Goal: Task Accomplishment & Management: Manage account settings

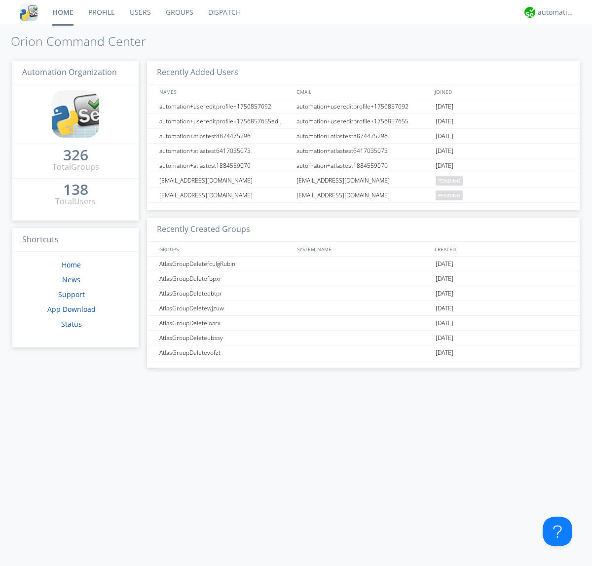
click at [179, 12] on link "Groups" at bounding box center [179, 12] width 42 height 25
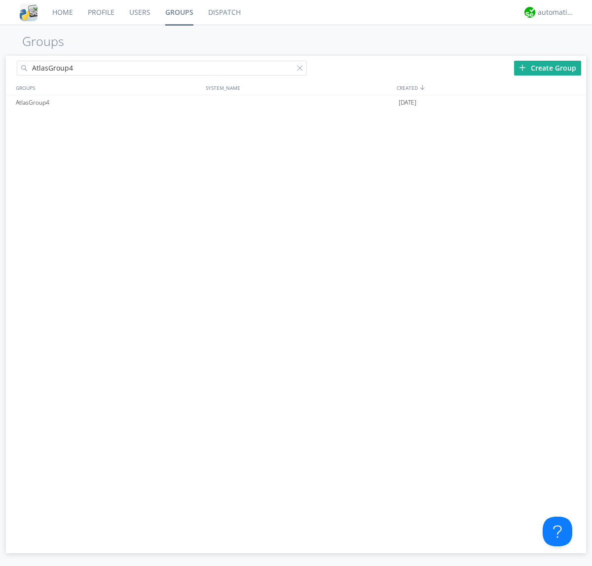
type input "AtlasGroup4"
click at [108, 102] on div "AtlasGroup4" at bounding box center [108, 102] width 190 height 15
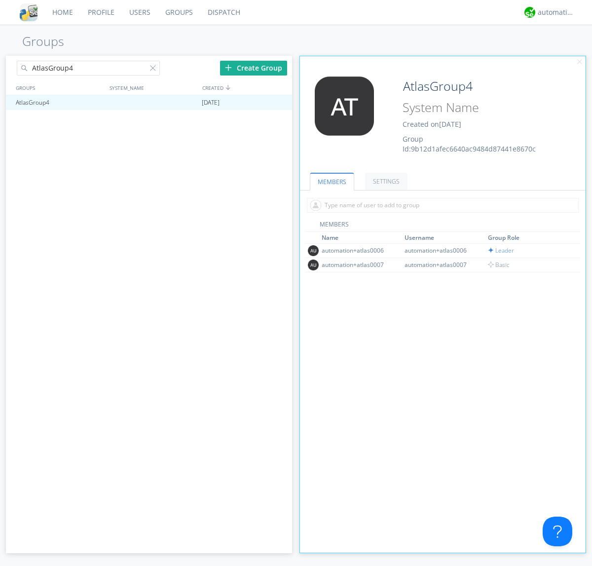
click at [385, 181] on link "SETTINGS" at bounding box center [386, 181] width 42 height 17
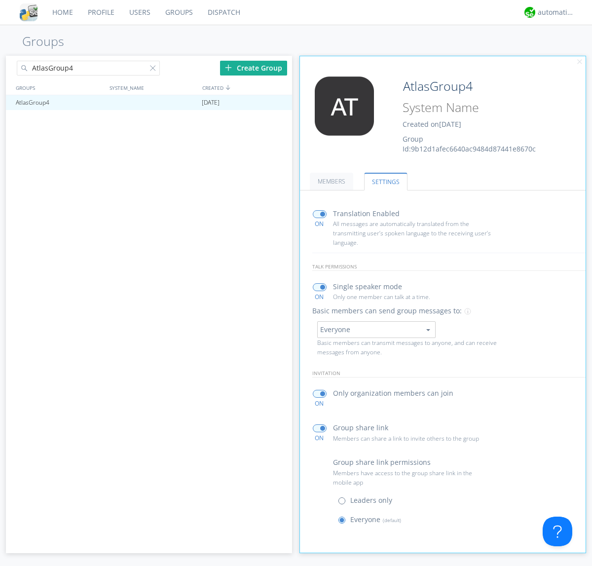
click at [376, 329] on button "Everyone" at bounding box center [376, 329] width 118 height 17
click at [0, 0] on link "Leaders only" at bounding box center [0, 0] width 0 height 0
click at [554, 12] on div "automation+atlas" at bounding box center [556, 12] width 37 height 10
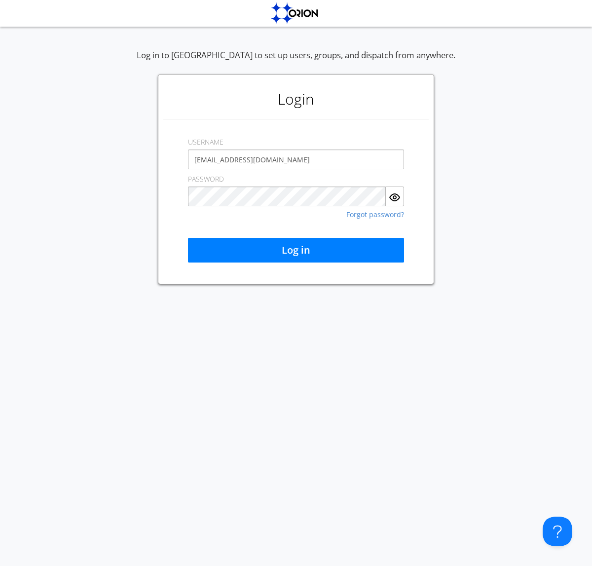
type input "[EMAIL_ADDRESS][DOMAIN_NAME]"
click at [296, 250] on button "Log in" at bounding box center [296, 250] width 216 height 25
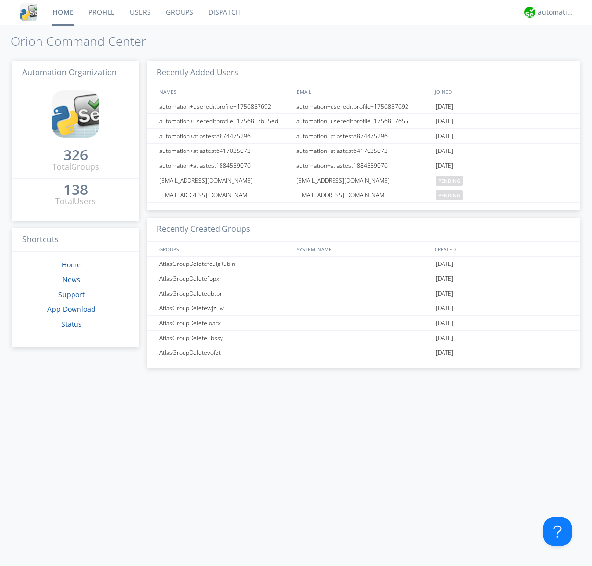
click at [179, 12] on link "Groups" at bounding box center [179, 12] width 42 height 25
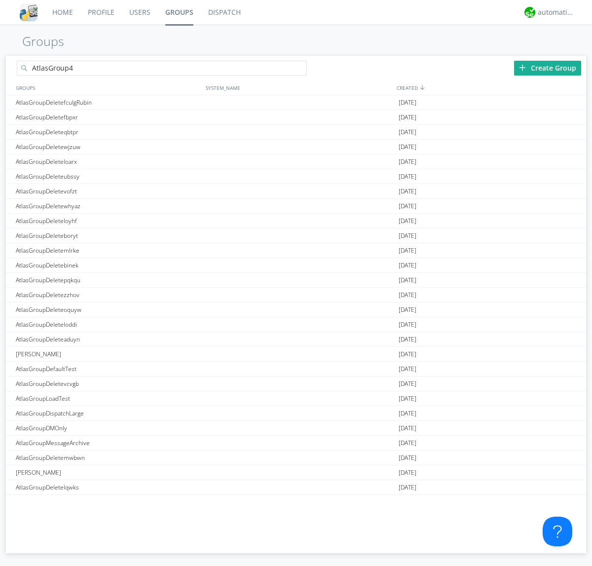
type input "AtlasGroup4"
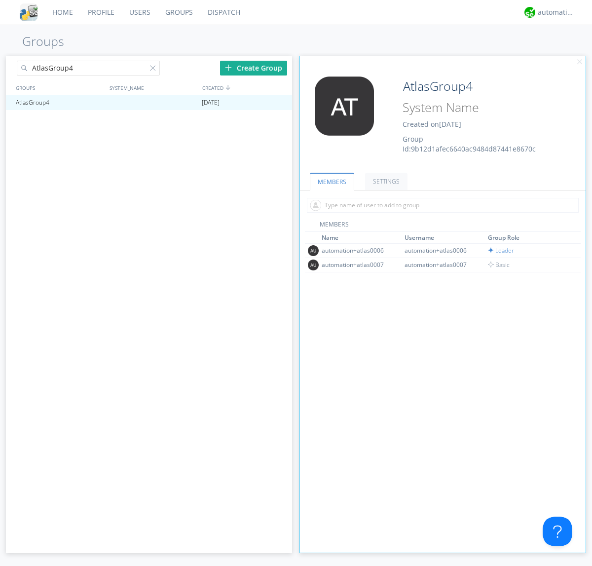
click at [385, 181] on link "SETTINGS" at bounding box center [386, 181] width 42 height 17
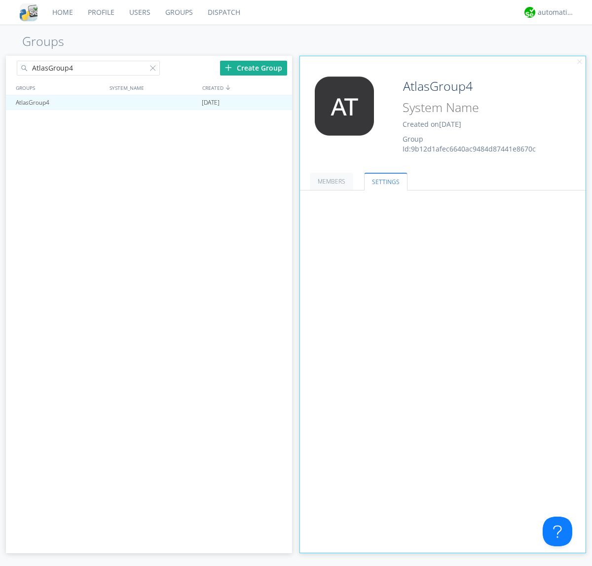
click at [0, 0] on button "Leaders only" at bounding box center [0, 0] width 0 height 0
click at [0, 0] on link "No One (Direct Messages Only)" at bounding box center [0, 0] width 0 height 0
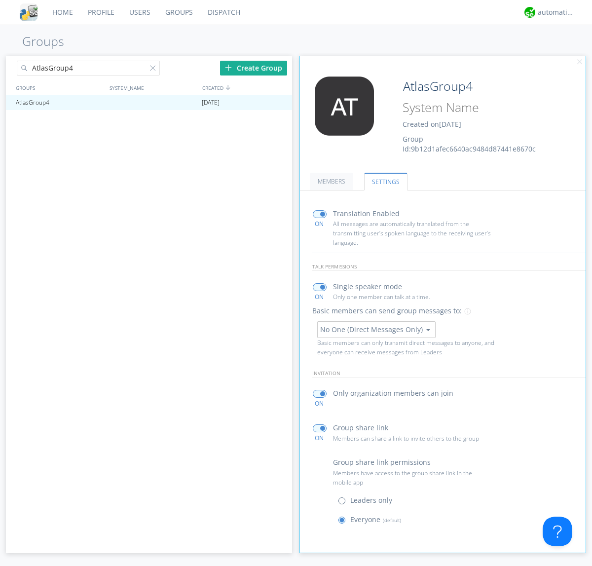
click at [376, 329] on button "No One (Direct Messages Only)" at bounding box center [376, 329] width 118 height 17
click at [0, 0] on link "Everyone" at bounding box center [0, 0] width 0 height 0
click at [554, 12] on div "automation+atlas" at bounding box center [556, 12] width 37 height 10
